Goal: Task Accomplishment & Management: Use online tool/utility

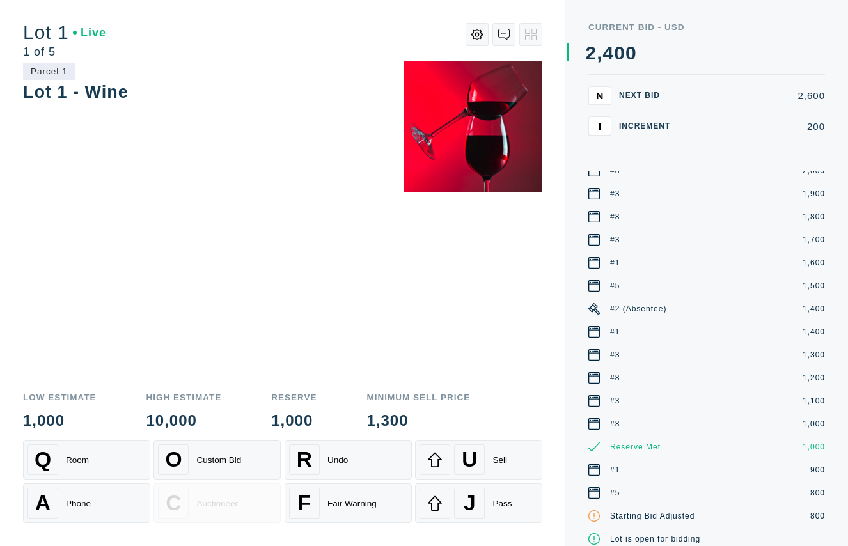
scroll to position [83, 0]
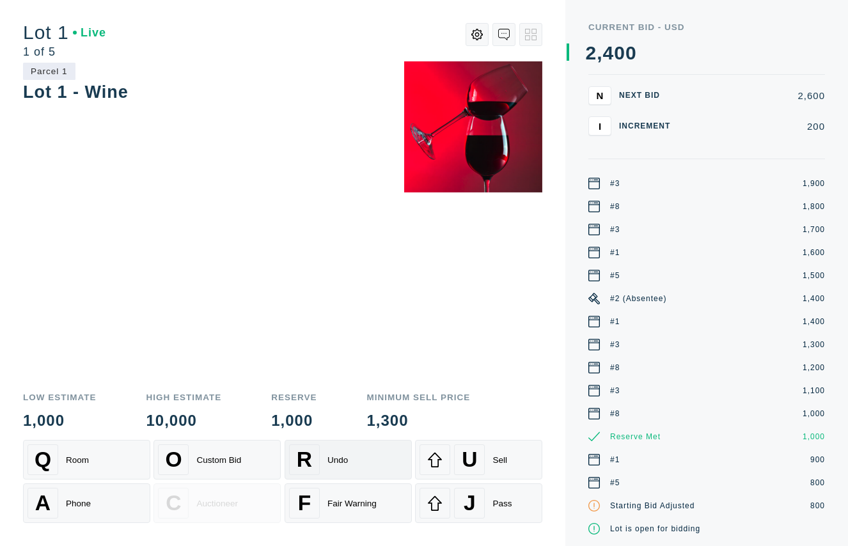
click at [367, 463] on div "R Undo" at bounding box center [348, 460] width 118 height 31
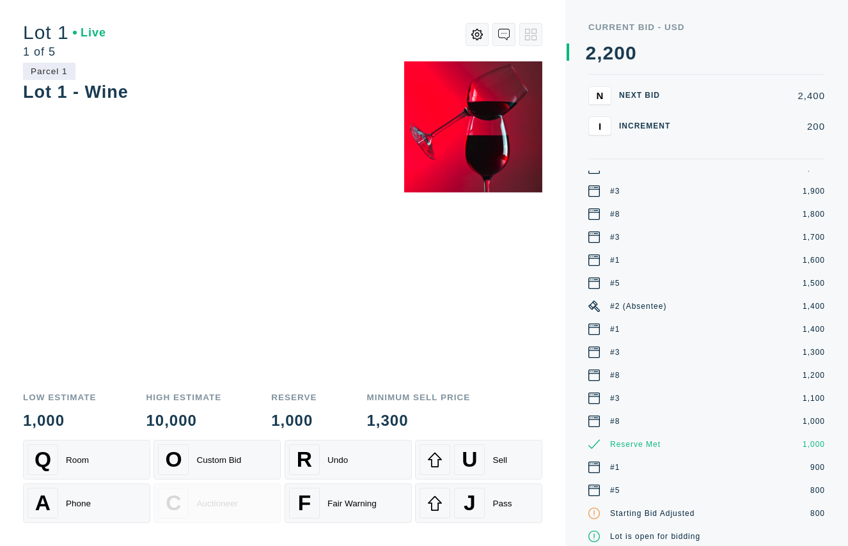
scroll to position [0, 0]
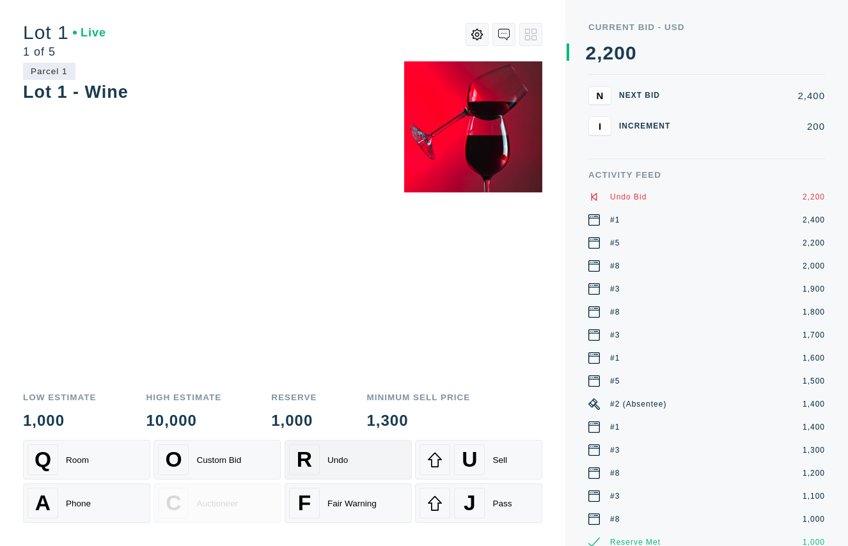
click at [348, 461] on div "Undo" at bounding box center [338, 460] width 20 height 10
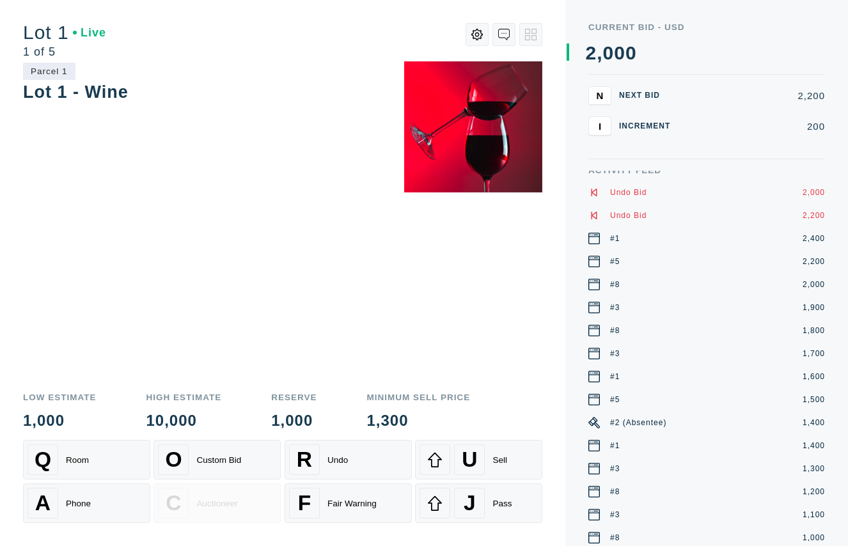
scroll to position [3, 0]
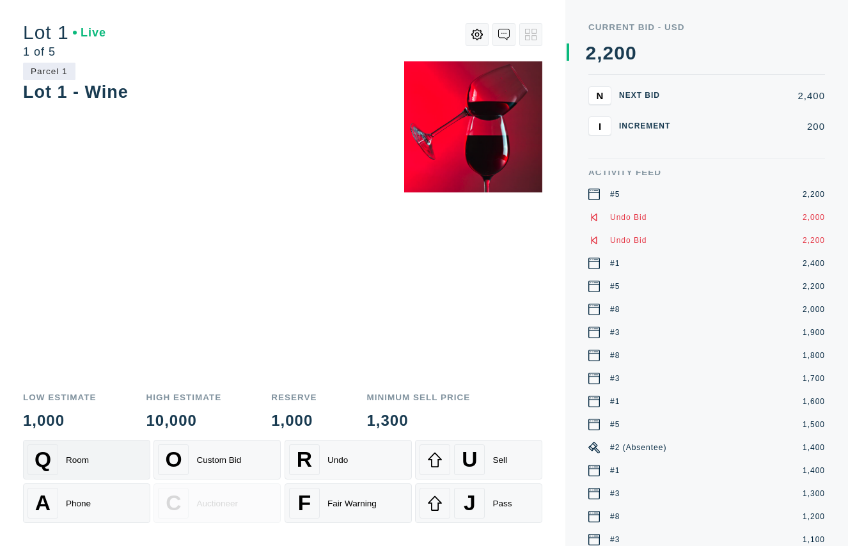
click at [112, 466] on div "Q Room" at bounding box center [87, 460] width 118 height 31
click at [105, 498] on div "A Phone" at bounding box center [87, 503] width 118 height 31
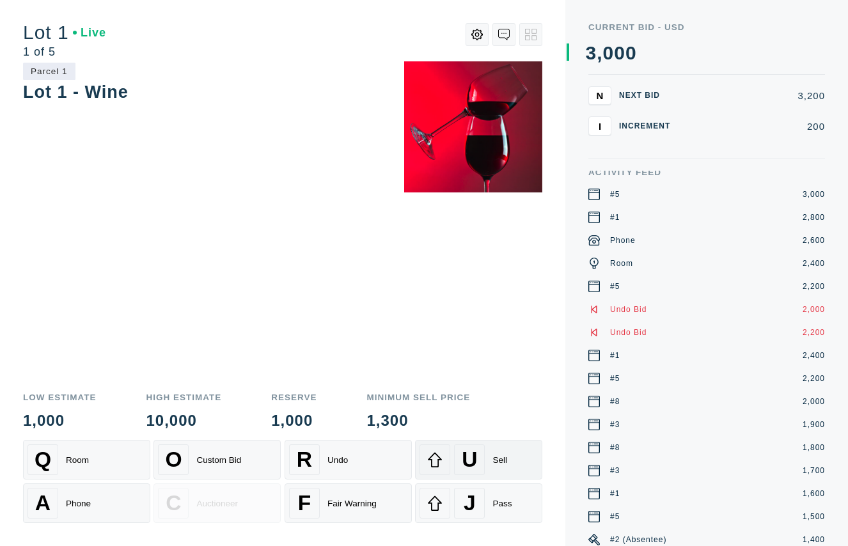
click at [498, 460] on div "Sell" at bounding box center [500, 460] width 15 height 10
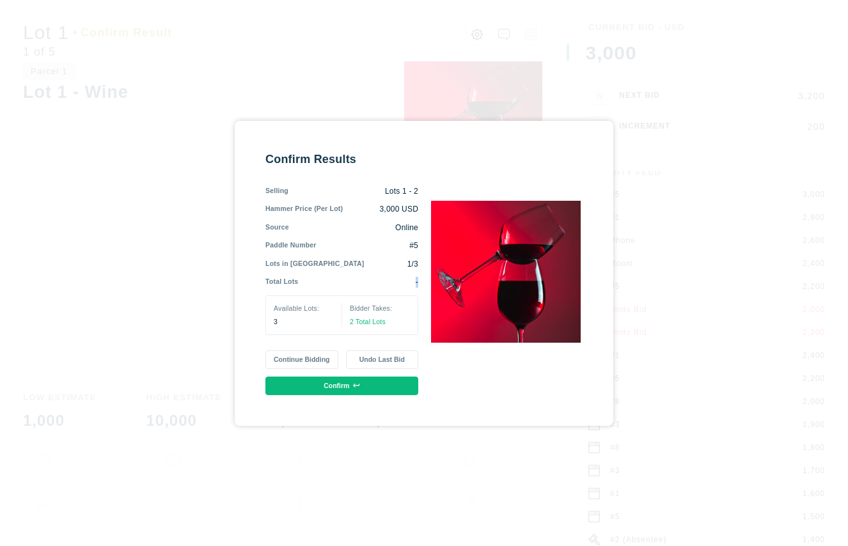
click at [414, 283] on div "Confirm Results Selling Lots 1 - 2 Hammer Price (Per Lot) 3,000 USD Source Onli…" at bounding box center [423, 274] width 317 height 244
click at [401, 281] on div "-" at bounding box center [358, 282] width 120 height 11
click at [385, 385] on button "Confirm" at bounding box center [341, 386] width 153 height 19
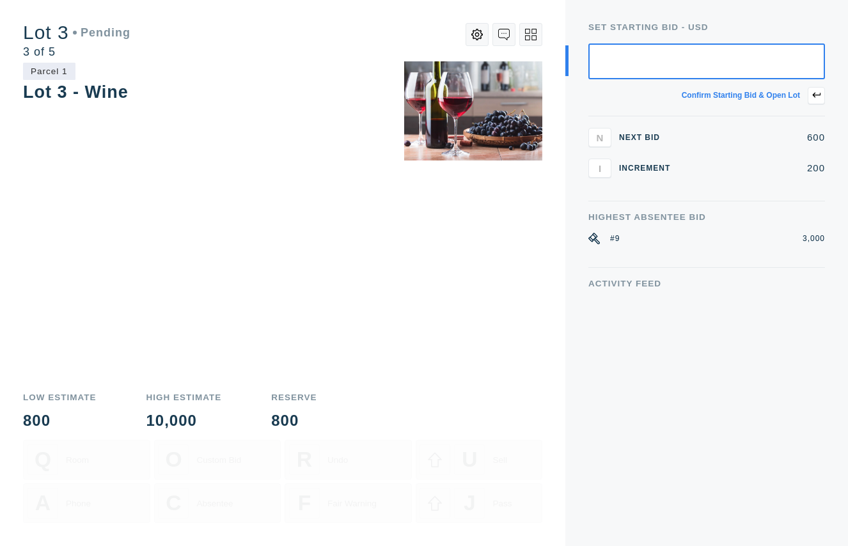
scroll to position [0, 0]
drag, startPoint x: 596, startPoint y: 239, endPoint x: 745, endPoint y: 234, distance: 148.5
click at [746, 234] on div "#9 3,000" at bounding box center [707, 239] width 237 height 12
drag, startPoint x: 805, startPoint y: 235, endPoint x: 823, endPoint y: 242, distance: 19.2
click at [827, 238] on div "Set Starting bid - USD Confirm starting bid & open lot N Next Bid 600 I Increme…" at bounding box center [707, 273] width 283 height 546
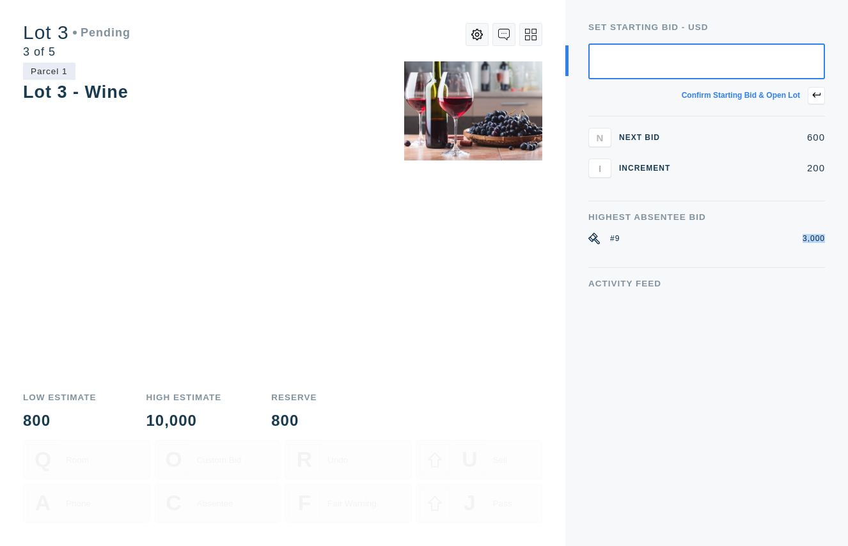
drag, startPoint x: 823, startPoint y: 242, endPoint x: 709, endPoint y: 243, distance: 113.9
click at [788, 243] on div "#9 3,000" at bounding box center [707, 239] width 237 height 12
click at [392, 226] on div "Parcel 1 Lot 3 - Wine" at bounding box center [282, 221] width 519 height 321
click at [775, 63] on input "text" at bounding box center [707, 62] width 237 height 36
type input "800"
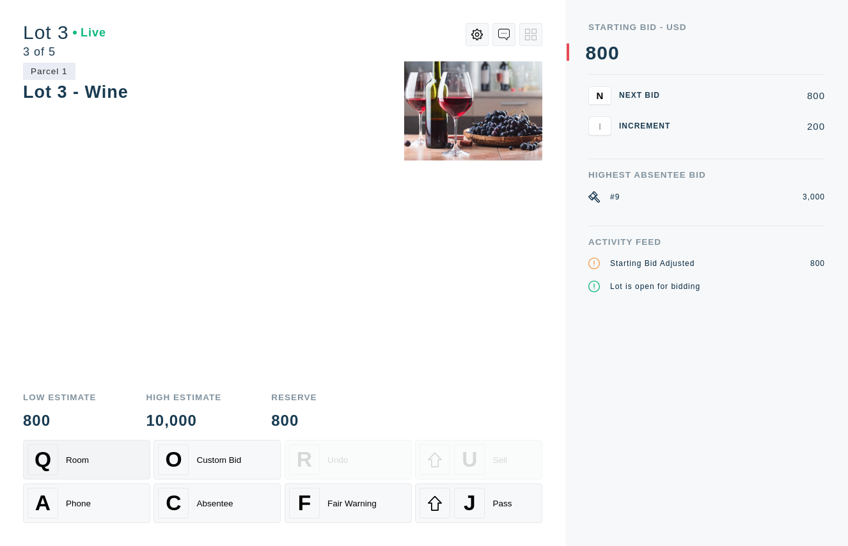
click at [106, 454] on div "Q Room" at bounding box center [87, 460] width 118 height 31
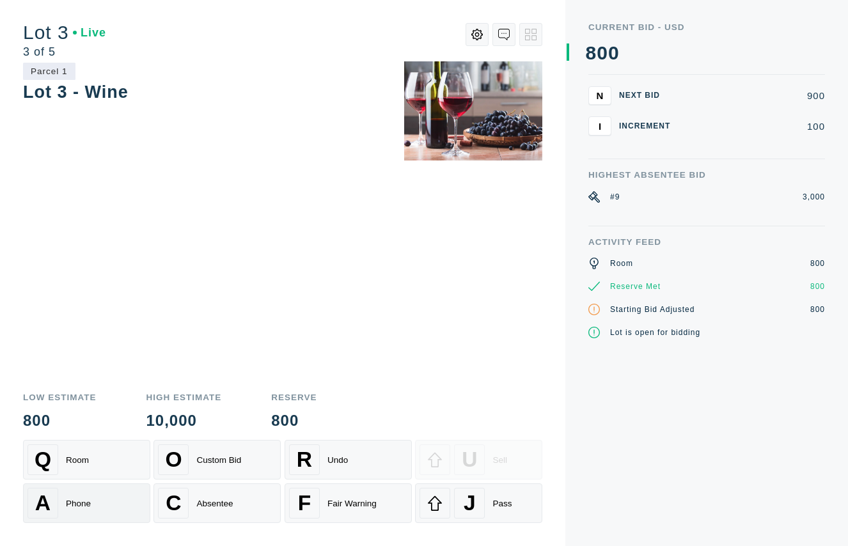
click at [106, 502] on div "A Phone" at bounding box center [87, 503] width 118 height 31
click at [210, 507] on div "Absentee" at bounding box center [214, 504] width 36 height 10
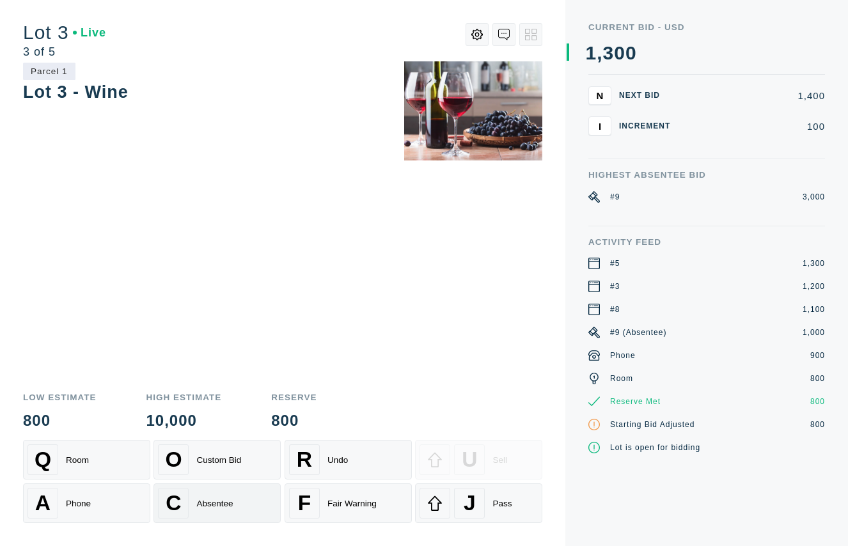
click at [178, 495] on span "C" at bounding box center [173, 503] width 15 height 24
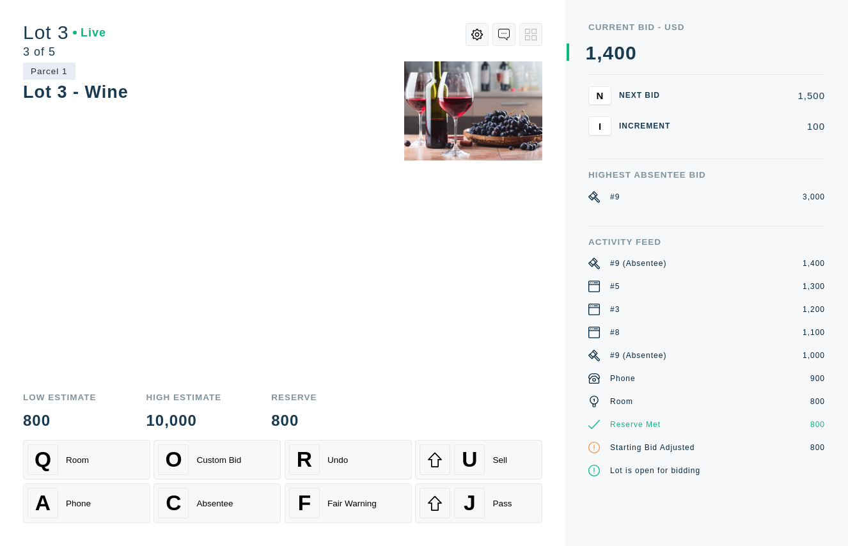
drag, startPoint x: 127, startPoint y: 470, endPoint x: 125, endPoint y: 482, distance: 12.9
click at [127, 470] on div "Q Room" at bounding box center [87, 460] width 118 height 31
click at [123, 498] on div "A Phone" at bounding box center [87, 503] width 118 height 31
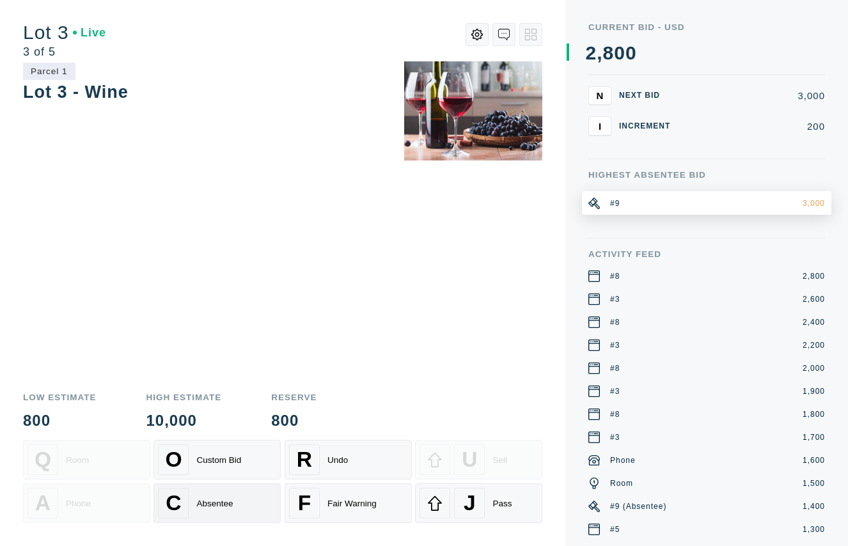
click at [243, 503] on div "C Absentee" at bounding box center [217, 503] width 118 height 31
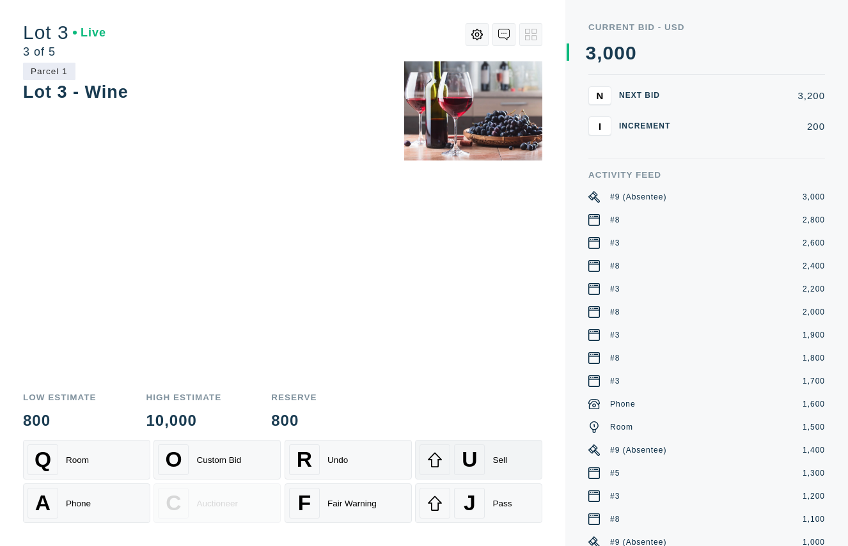
click at [517, 454] on div "U Sell" at bounding box center [479, 460] width 118 height 31
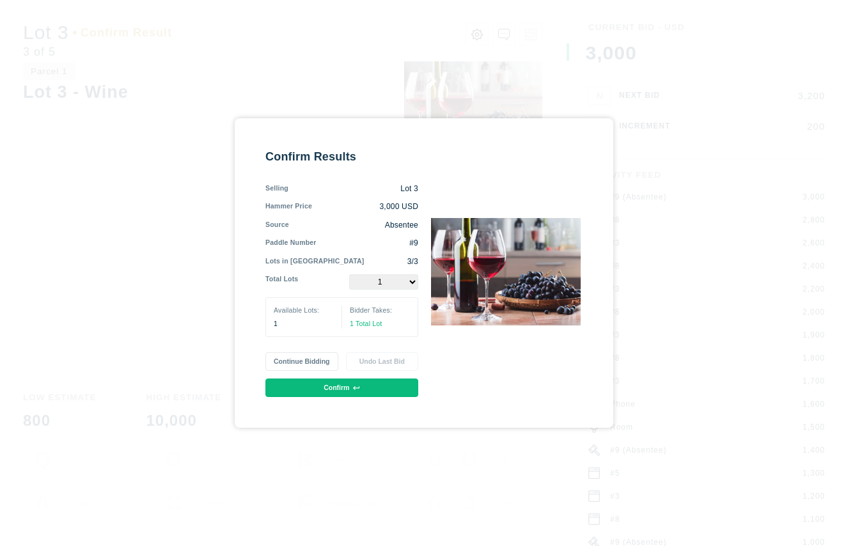
drag, startPoint x: 313, startPoint y: 359, endPoint x: 321, endPoint y: 359, distance: 7.7
click at [313, 359] on button "Continue Bidding" at bounding box center [301, 361] width 72 height 19
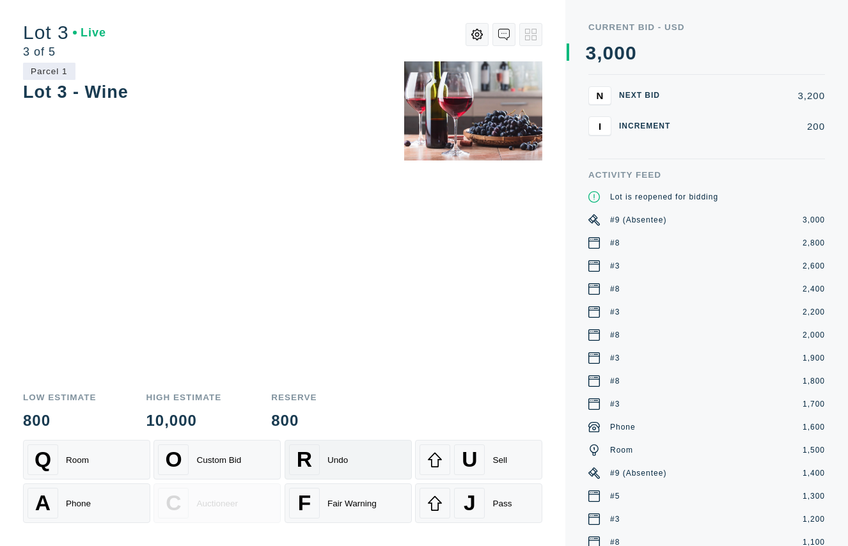
click at [335, 464] on div "Undo" at bounding box center [338, 460] width 20 height 10
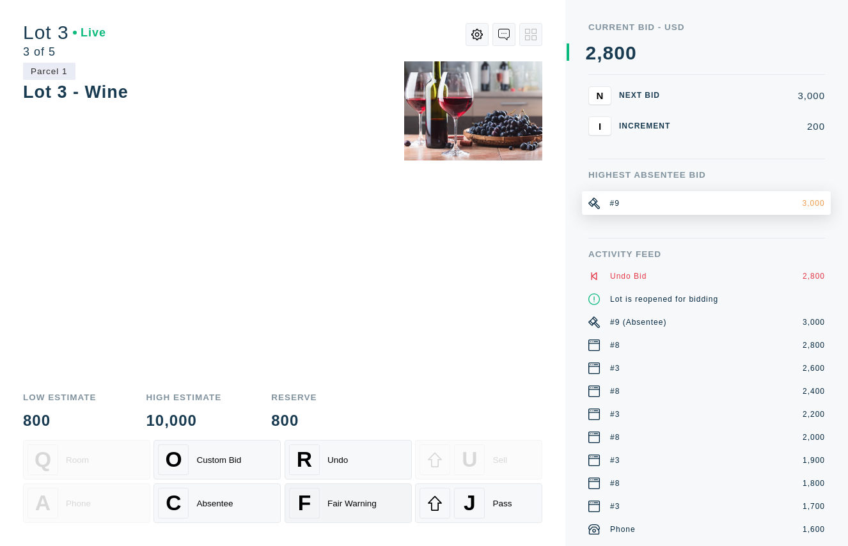
click at [359, 507] on div "Fair Warning" at bounding box center [352, 504] width 49 height 10
click at [210, 507] on div "Absentee" at bounding box center [214, 504] width 36 height 10
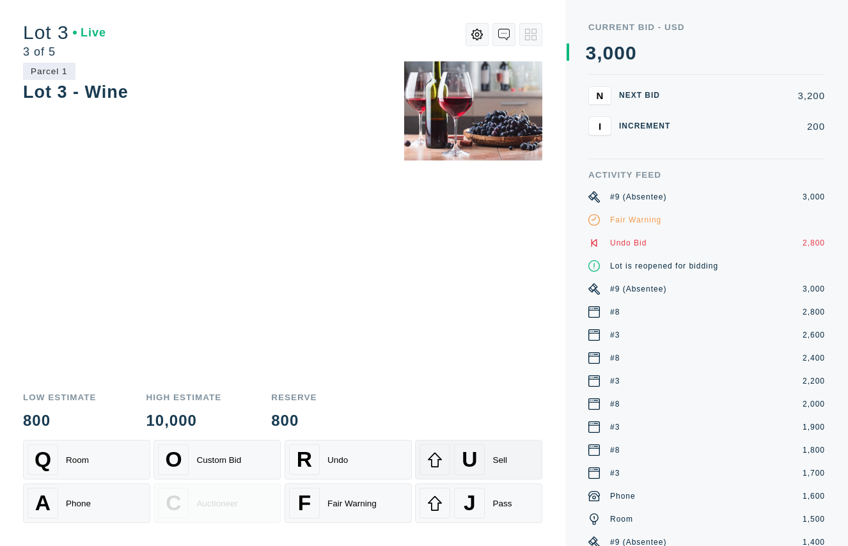
click at [514, 458] on div "U Sell" at bounding box center [479, 460] width 118 height 31
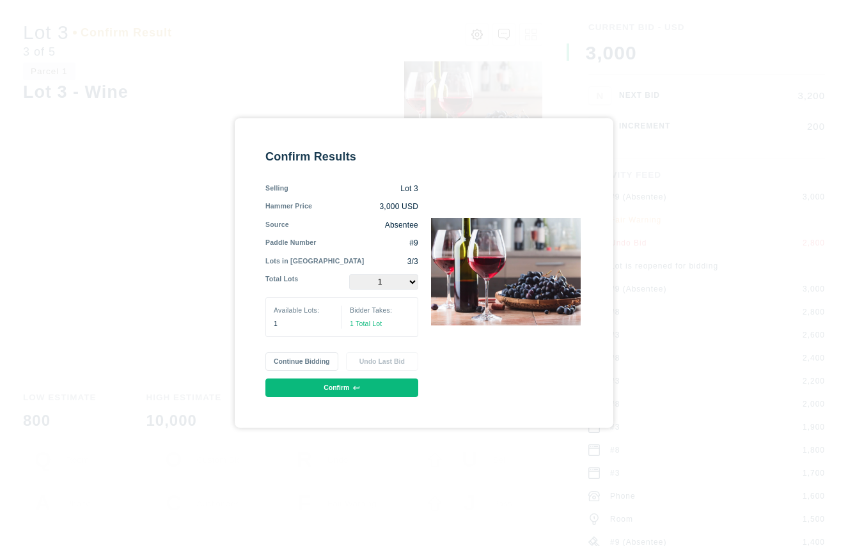
click at [408, 285] on select "1" at bounding box center [383, 281] width 69 height 15
click at [349, 274] on select "1" at bounding box center [383, 281] width 69 height 15
click at [289, 322] on div "1" at bounding box center [304, 324] width 60 height 10
click at [351, 387] on button "Confirm" at bounding box center [341, 388] width 153 height 19
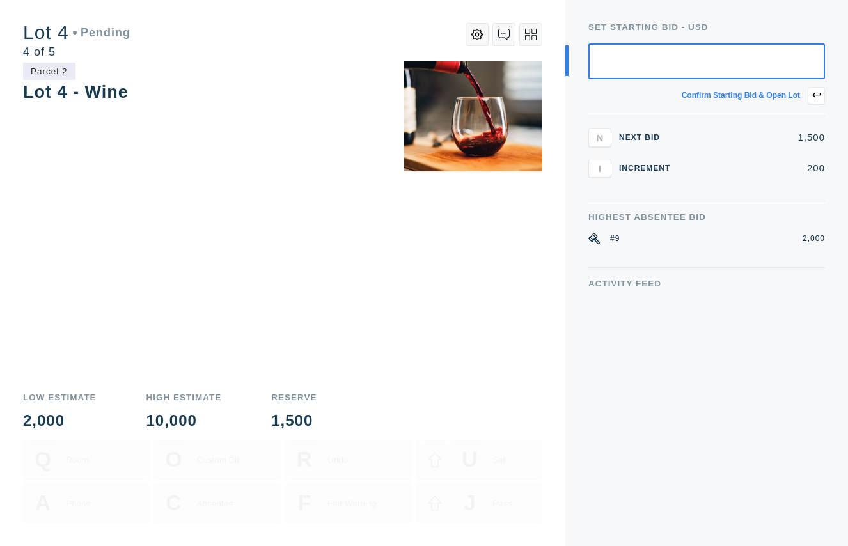
click at [722, 58] on input "text" at bounding box center [707, 62] width 237 height 36
click at [719, 58] on input "text" at bounding box center [707, 62] width 237 height 36
click at [735, 58] on input "text" at bounding box center [707, 62] width 237 height 36
drag, startPoint x: 43, startPoint y: 74, endPoint x: 68, endPoint y: 74, distance: 25.6
click at [68, 74] on div "Parcel 2" at bounding box center [49, 71] width 52 height 17
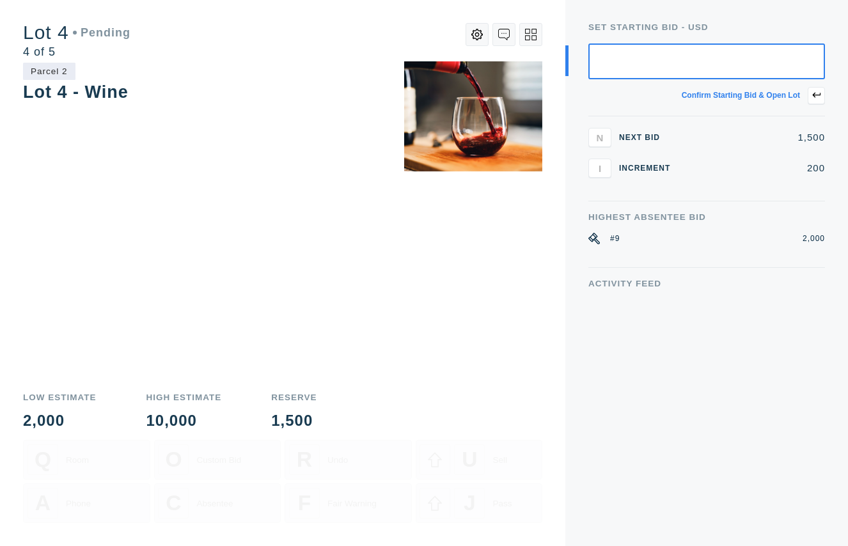
drag, startPoint x: 139, startPoint y: 61, endPoint x: 131, endPoint y: 62, distance: 7.7
click at [139, 61] on div "Parcel 2 Lot 4 - Wine" at bounding box center [282, 221] width 519 height 321
click at [715, 66] on input "text" at bounding box center [707, 62] width 237 height 36
type input "1,500"
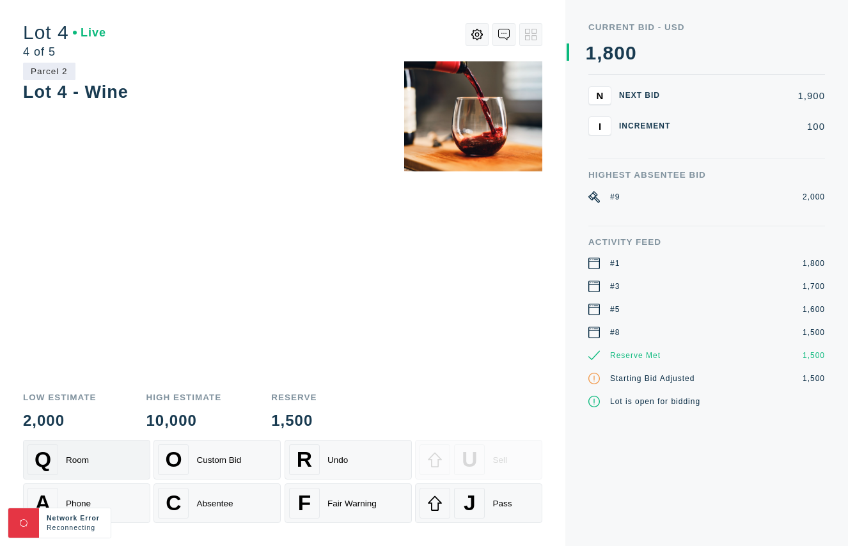
click at [91, 455] on div "Q Room" at bounding box center [87, 460] width 118 height 31
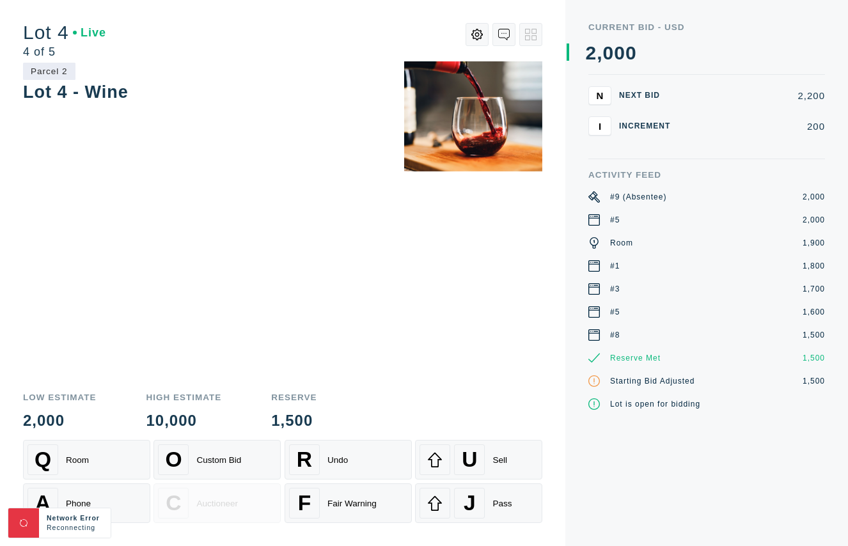
click at [635, 194] on div "#9 (Absentee)" at bounding box center [638, 197] width 56 height 12
drag, startPoint x: 596, startPoint y: 196, endPoint x: 811, endPoint y: 234, distance: 219.0
click at [818, 200] on div "#9 (Absentee) 2,000" at bounding box center [707, 197] width 237 height 12
click at [476, 460] on span "U" at bounding box center [469, 460] width 15 height 24
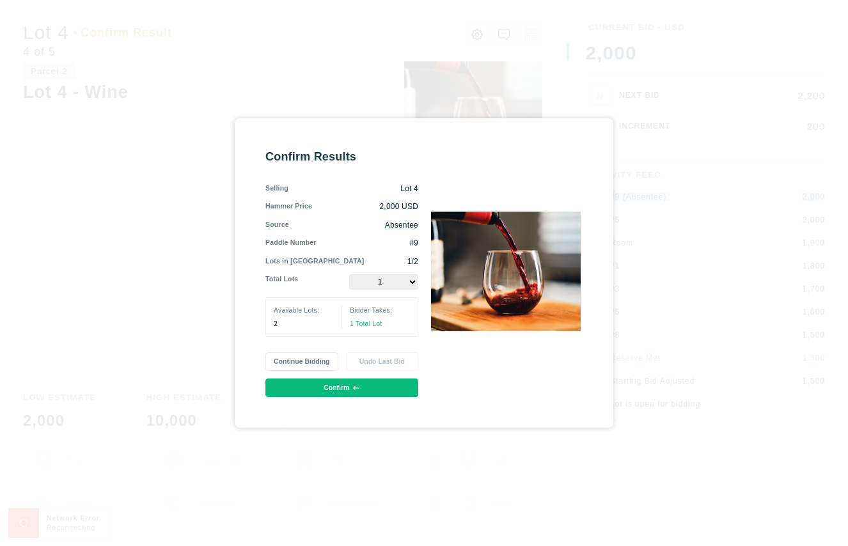
click at [412, 285] on select "1 2" at bounding box center [383, 281] width 69 height 15
click at [308, 358] on button "Continue Bidding" at bounding box center [301, 361] width 72 height 19
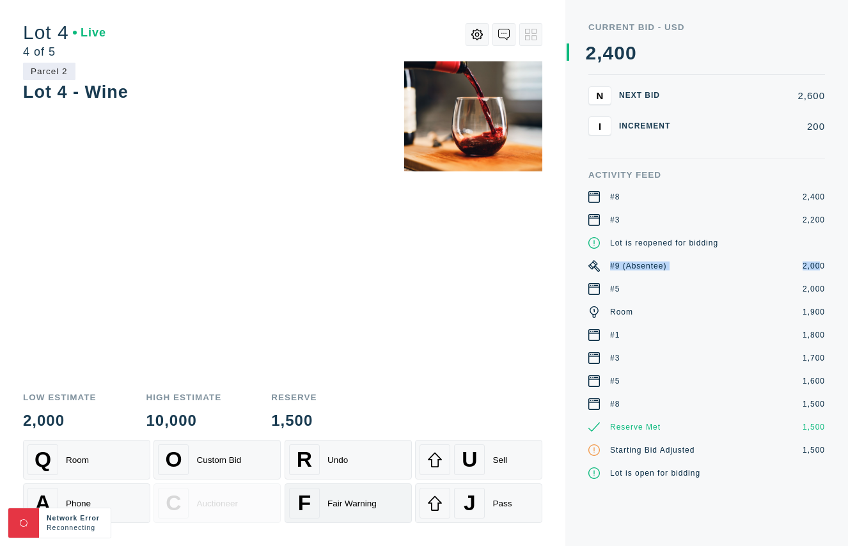
click at [395, 494] on div "F Fair Warning" at bounding box center [348, 503] width 118 height 31
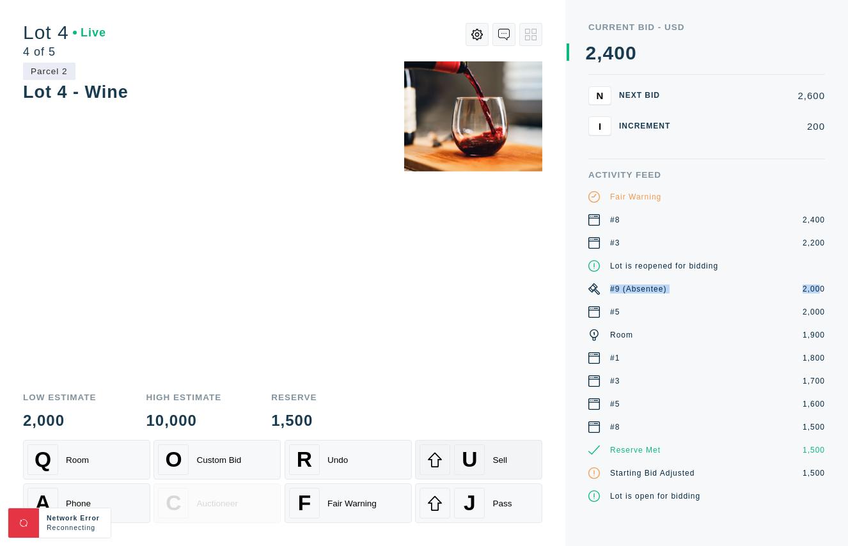
drag, startPoint x: 501, startPoint y: 462, endPoint x: 491, endPoint y: 459, distance: 10.7
click at [501, 462] on div "Sell" at bounding box center [500, 460] width 15 height 10
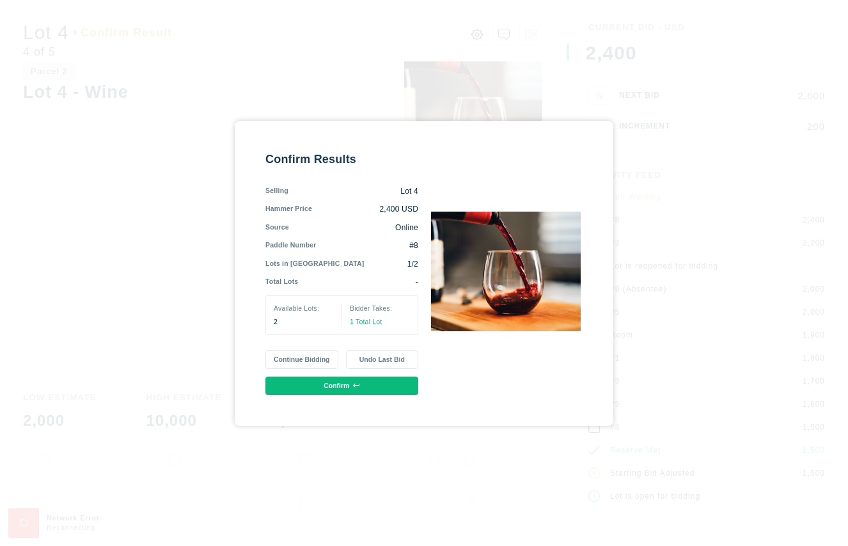
click at [452, 384] on div "Confirm Results Selling Lot 4 Hammer Price 2,400 USD Source Online Paddle Numbe…" at bounding box center [423, 274] width 317 height 244
click at [308, 360] on button "Continue Bidding" at bounding box center [301, 360] width 72 height 19
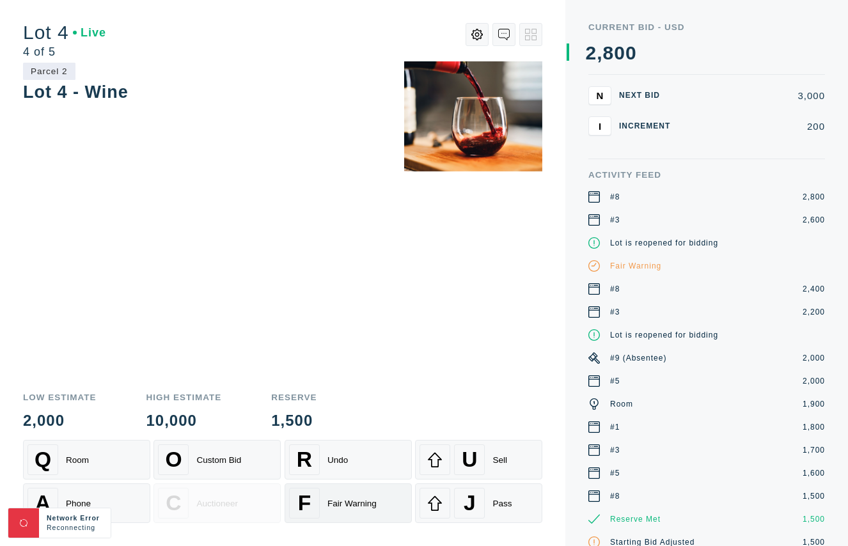
click at [348, 502] on div "Fair Warning" at bounding box center [352, 504] width 49 height 10
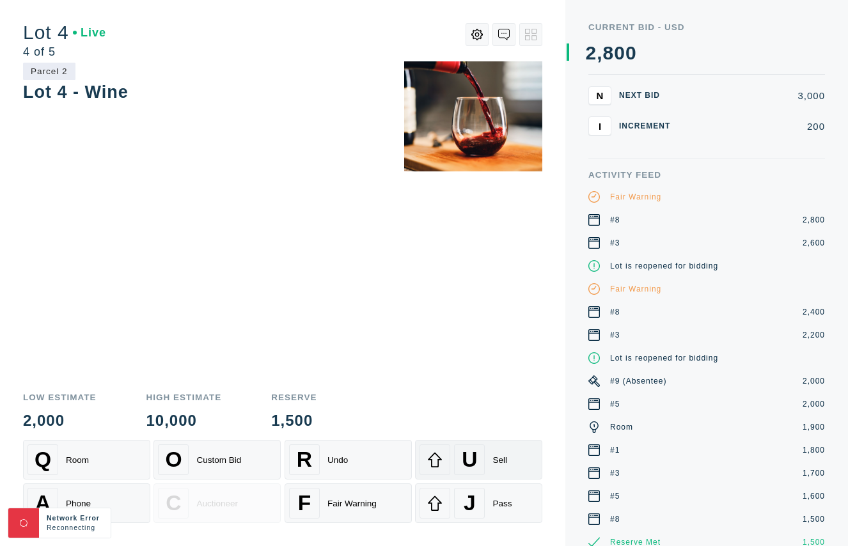
click at [471, 463] on span "U" at bounding box center [469, 460] width 15 height 24
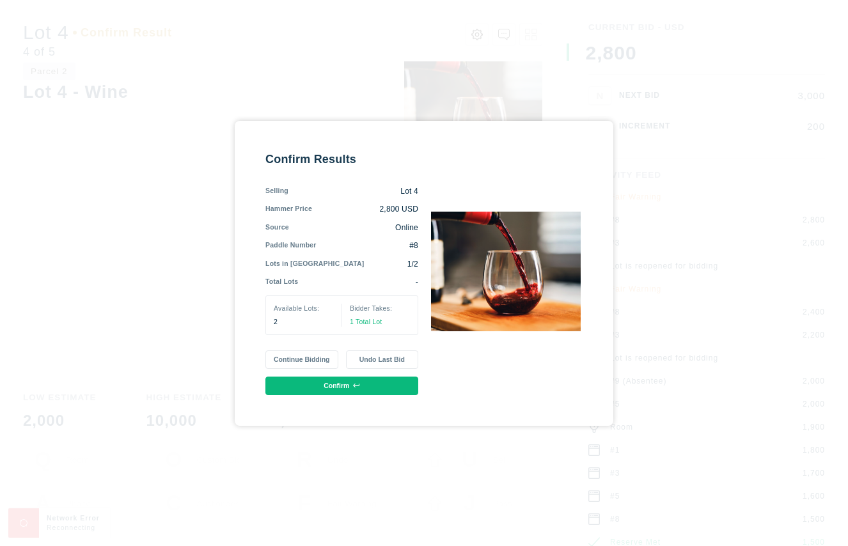
click at [388, 361] on button "Undo Last Bid" at bounding box center [382, 360] width 72 height 19
click at [354, 389] on button "Confirm" at bounding box center [341, 386] width 153 height 19
